Goal: Information Seeking & Learning: Learn about a topic

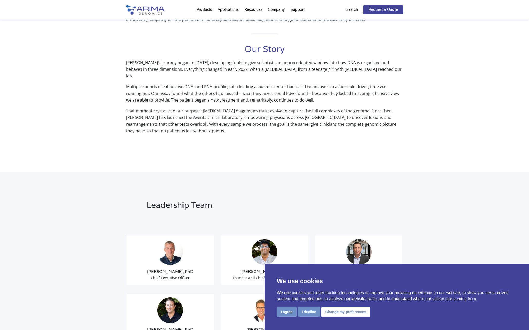
scroll to position [281, 0]
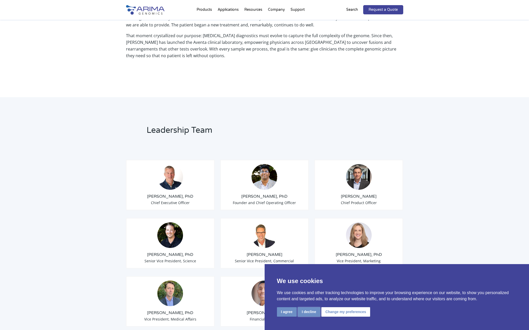
click at [308, 313] on button "I decline" at bounding box center [309, 311] width 23 height 9
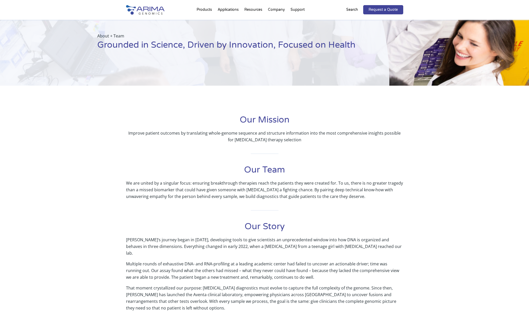
scroll to position [0, 0]
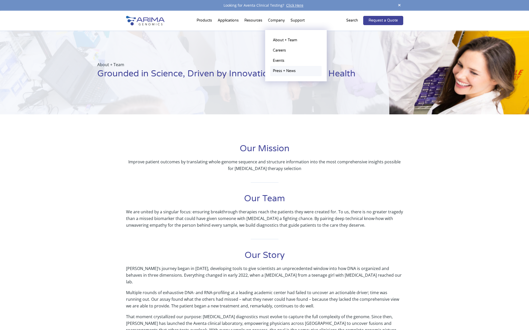
click at [284, 72] on link "Press + News" at bounding box center [295, 71] width 51 height 10
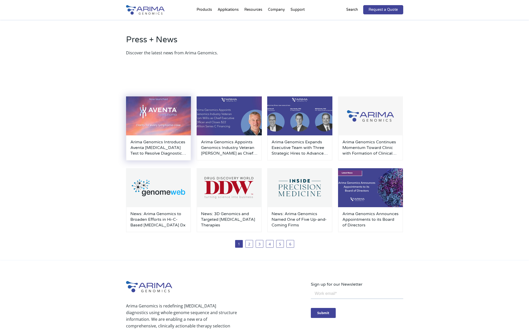
scroll to position [12, 0]
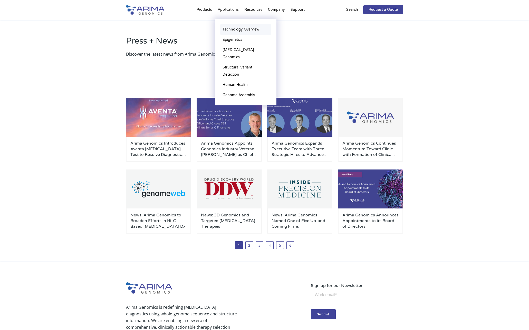
click at [235, 29] on link "Technology Overview" at bounding box center [245, 29] width 51 height 10
